Goal: Information Seeking & Learning: Learn about a topic

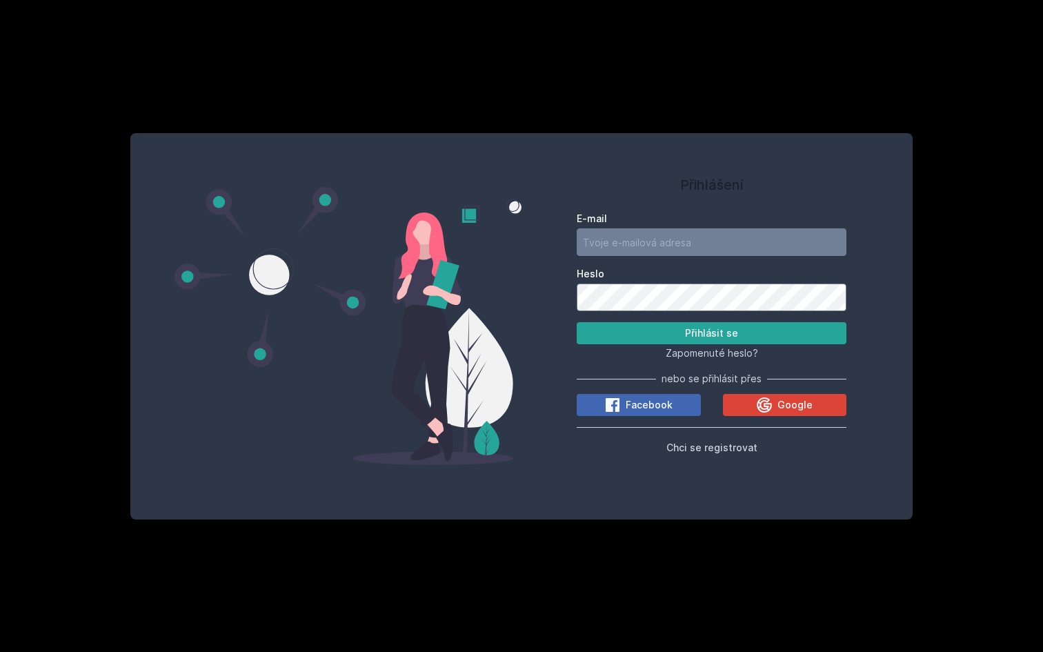
click at [773, 416] on div "E-mail Heslo Přihlásit se Zapomenuté heslo? nebo se přihlásit přes Facebook Goo…" at bounding box center [712, 330] width 270 height 249
click at [770, 403] on icon at bounding box center [764, 405] width 17 height 17
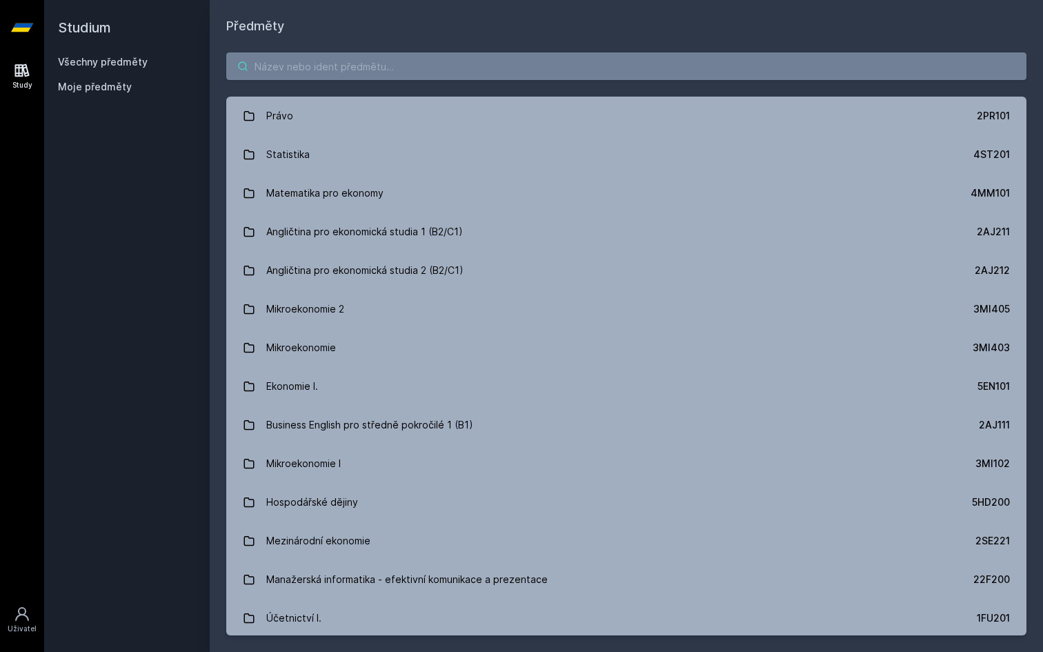
click at [405, 60] on input "search" at bounding box center [626, 66] width 800 height 28
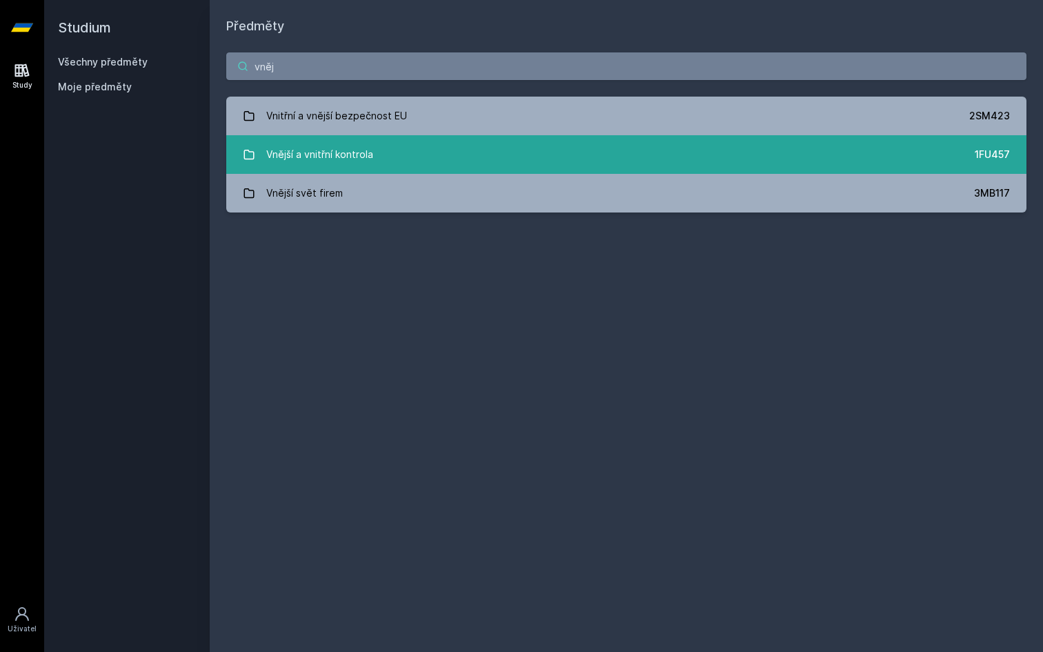
type input "vněj"
click at [412, 164] on link "Vnější a vnitřní kontrola 1FU457" at bounding box center [626, 154] width 800 height 39
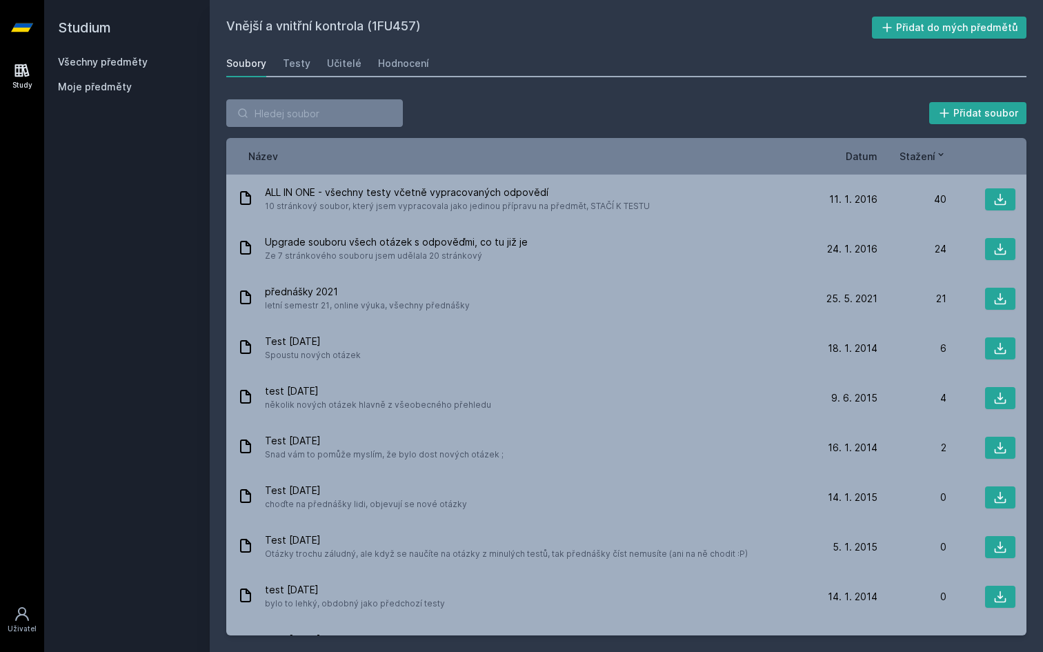
click at [864, 151] on span "Datum" at bounding box center [861, 156] width 32 height 14
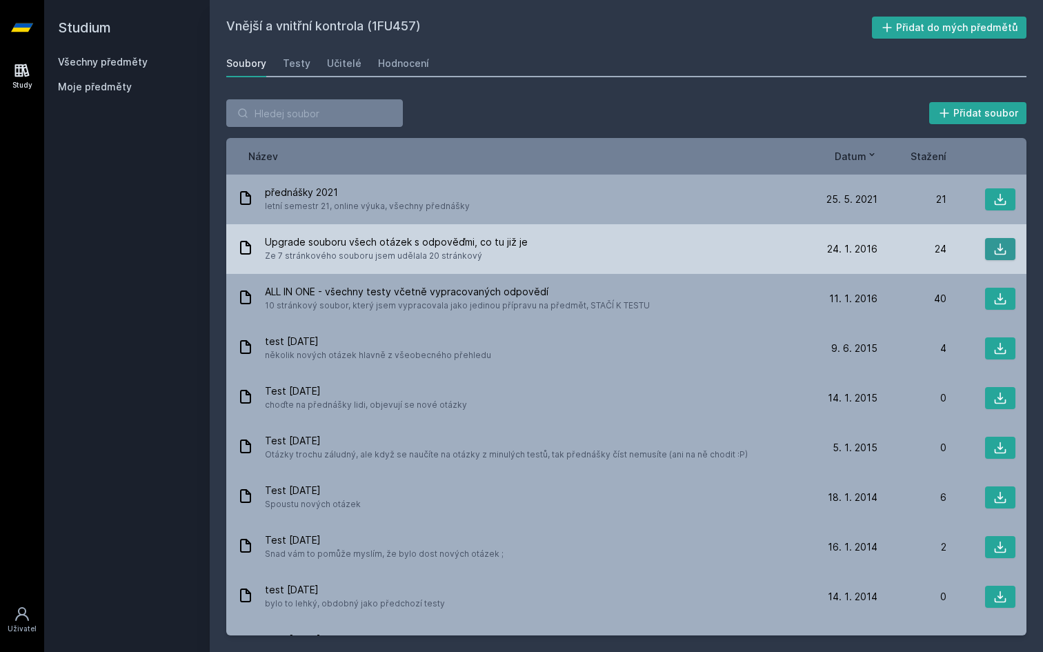
click at [993, 256] on button at bounding box center [1000, 249] width 30 height 22
